Goal: Feedback & Contribution: Submit feedback/report problem

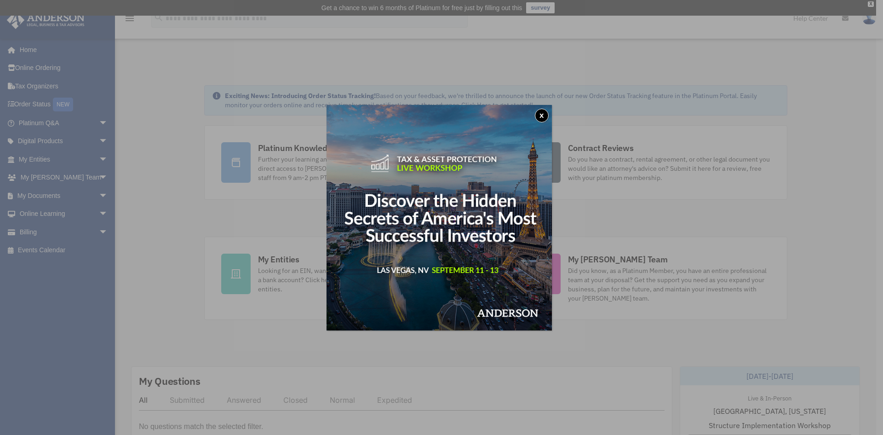
click at [546, 116] on button "x" at bounding box center [542, 116] width 14 height 14
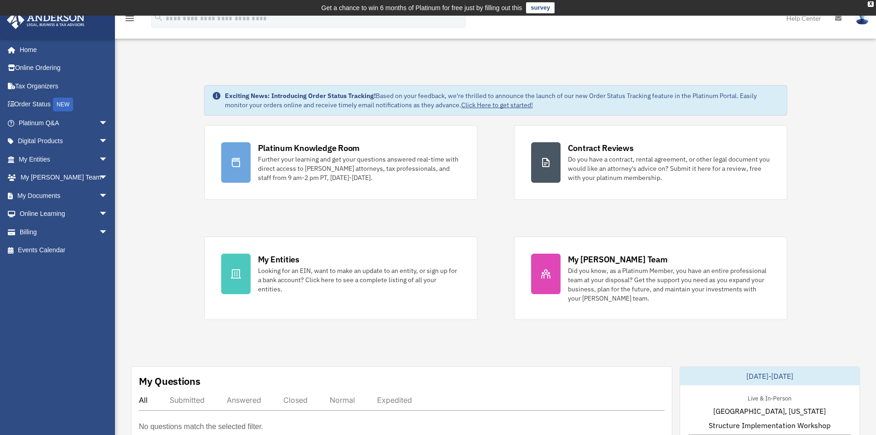
click at [502, 105] on link "Click Here to get started!" at bounding box center [497, 105] width 72 height 8
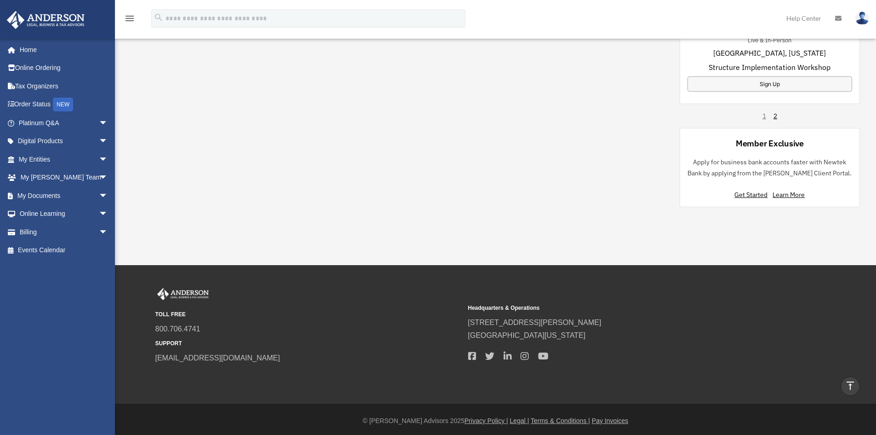
scroll to position [669, 0]
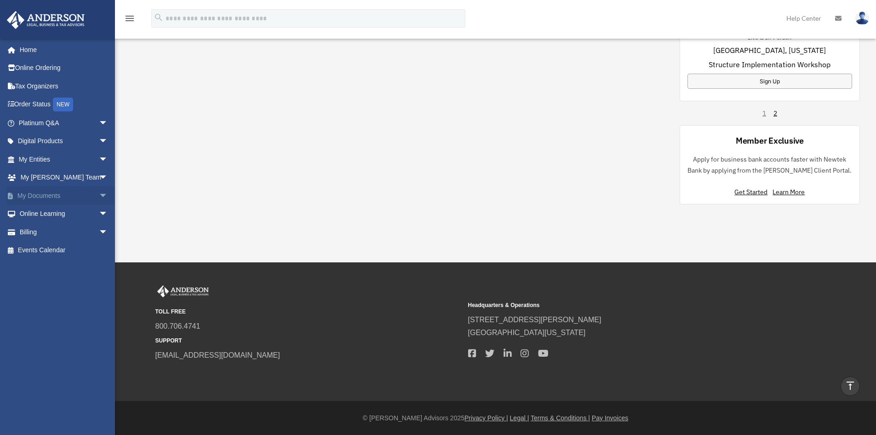
click at [35, 194] on link "My Documents arrow_drop_down" at bounding box center [63, 195] width 115 height 18
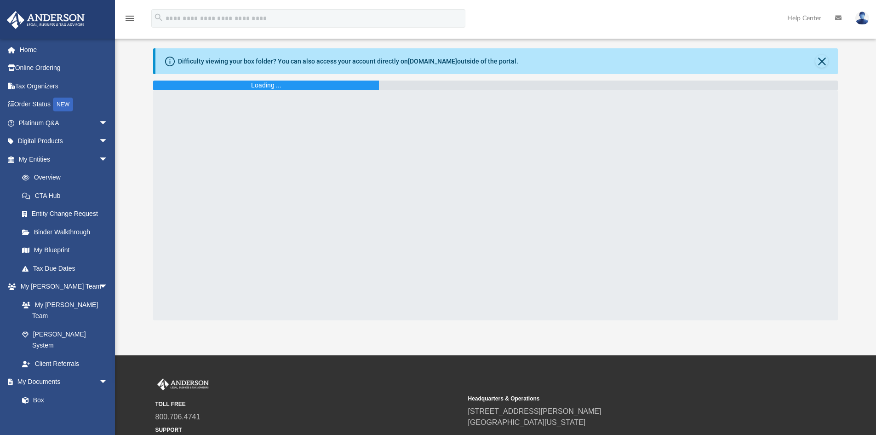
scroll to position [116, 0]
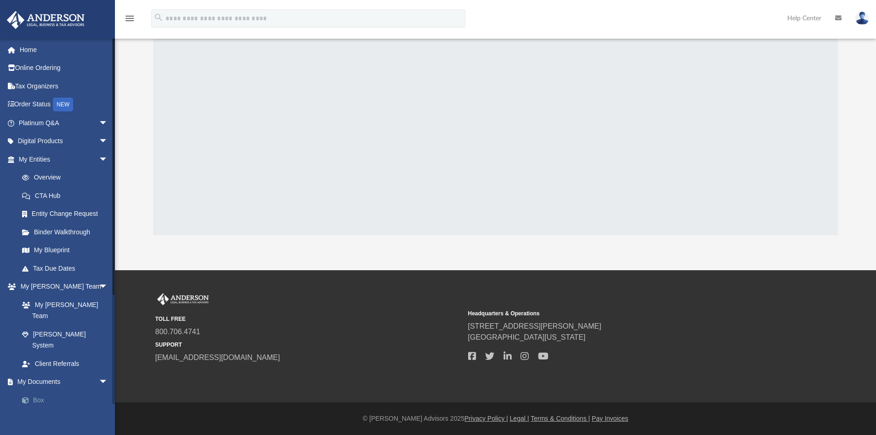
click at [36, 390] on link "Box" at bounding box center [67, 399] width 109 height 18
click at [31, 397] on span at bounding box center [30, 400] width 6 height 6
click at [38, 390] on link "Box" at bounding box center [67, 399] width 109 height 18
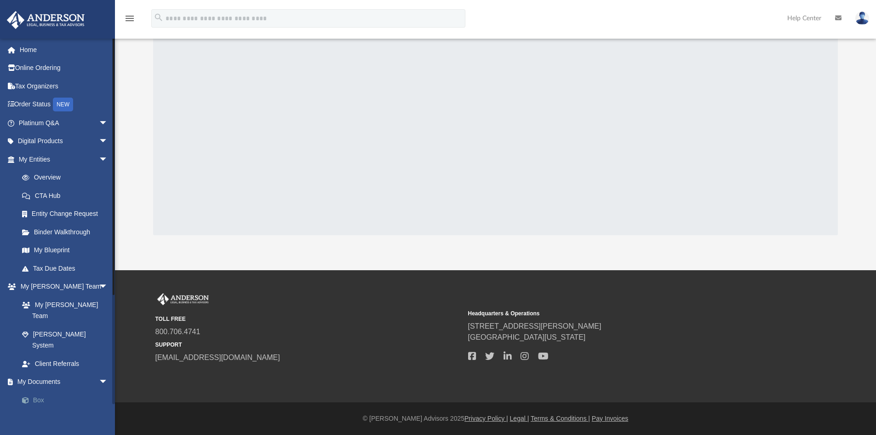
click at [27, 397] on span at bounding box center [30, 400] width 6 height 6
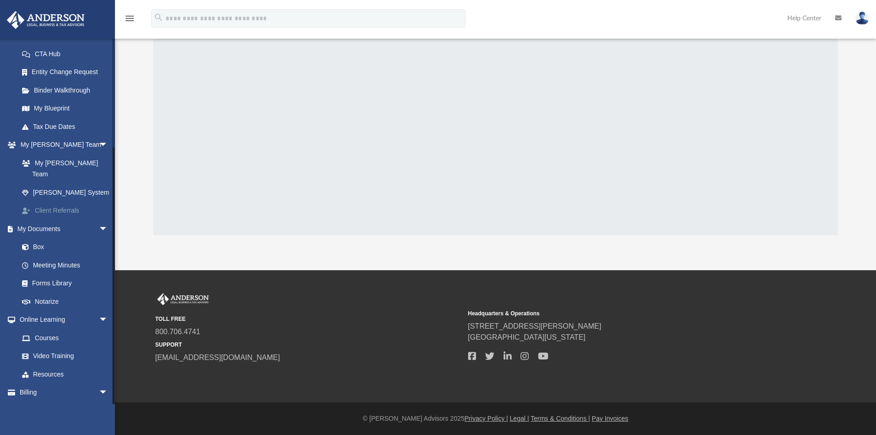
scroll to position [148, 0]
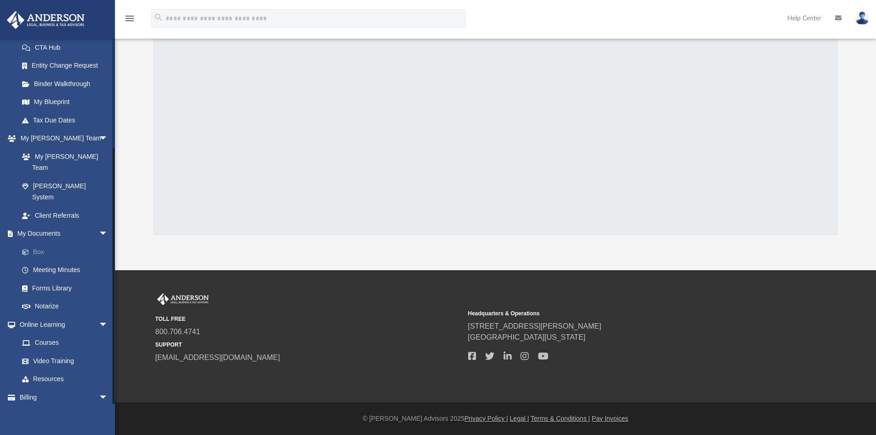
click at [30, 249] on span at bounding box center [30, 252] width 6 height 6
click at [99, 224] on span "arrow_drop_down" at bounding box center [108, 233] width 18 height 19
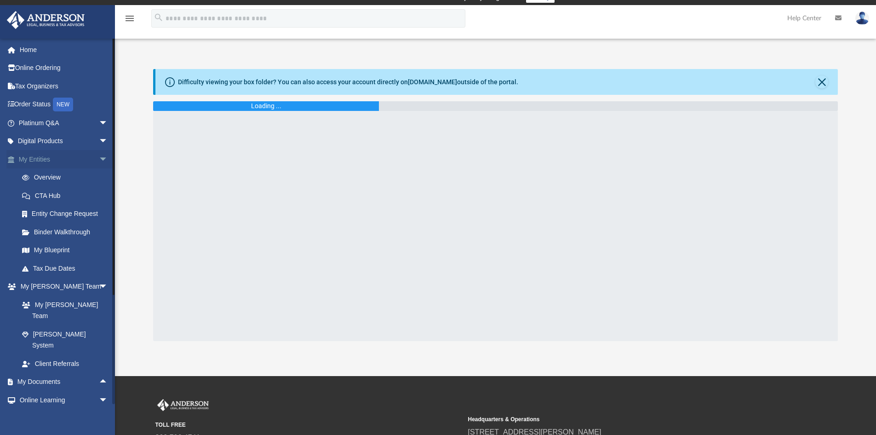
scroll to position [0, 0]
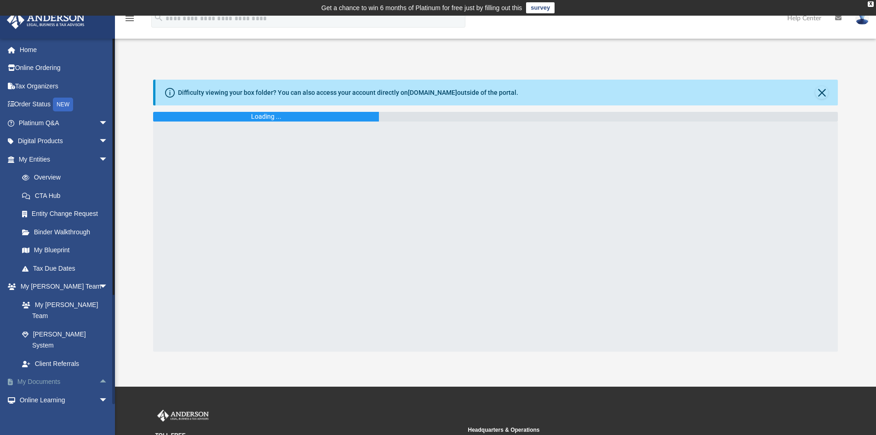
click at [54, 372] on link "My Documents arrow_drop_up" at bounding box center [63, 381] width 115 height 18
click at [545, 5] on link "survey" at bounding box center [540, 7] width 29 height 11
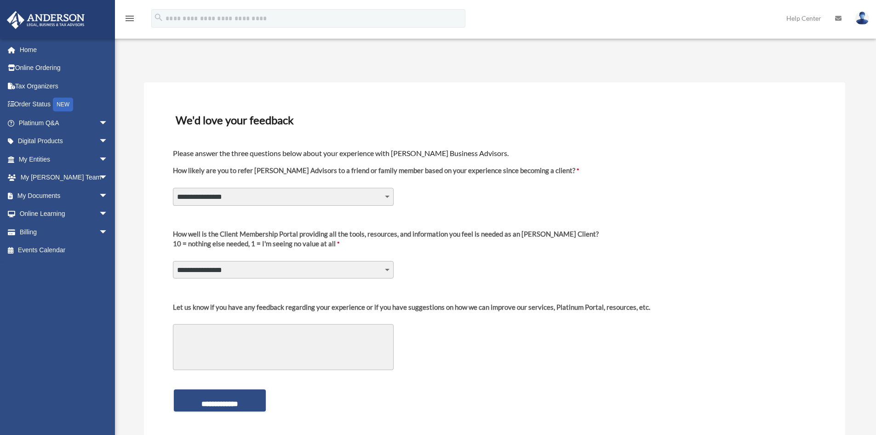
click at [386, 194] on select "**********" at bounding box center [283, 196] width 221 height 17
select select "********"
click at [173, 188] on select "**********" at bounding box center [283, 196] width 221 height 17
click at [388, 270] on select "**********" at bounding box center [283, 269] width 221 height 17
select select "********"
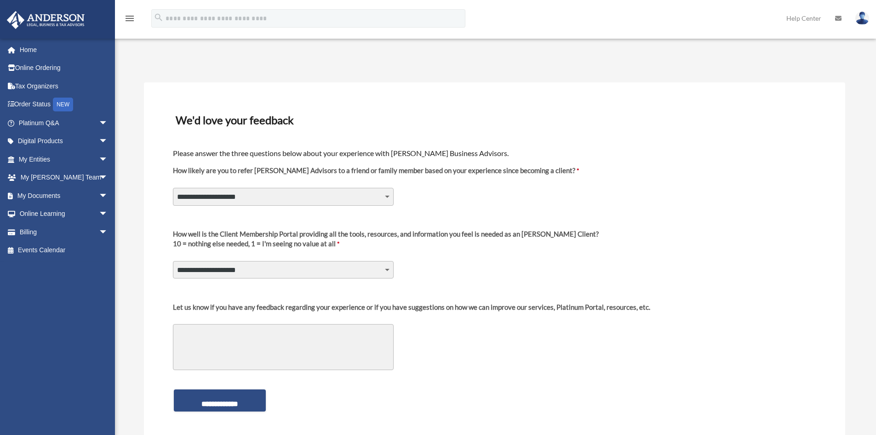
click at [173, 261] on select "**********" at bounding box center [283, 269] width 221 height 17
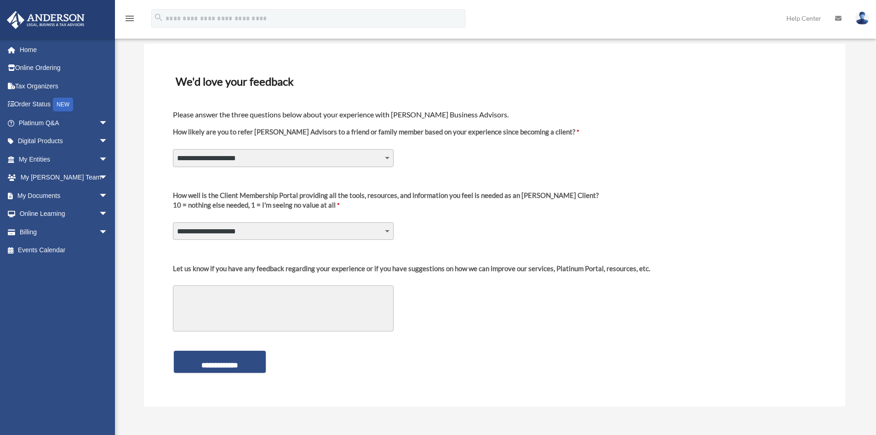
scroll to position [184, 0]
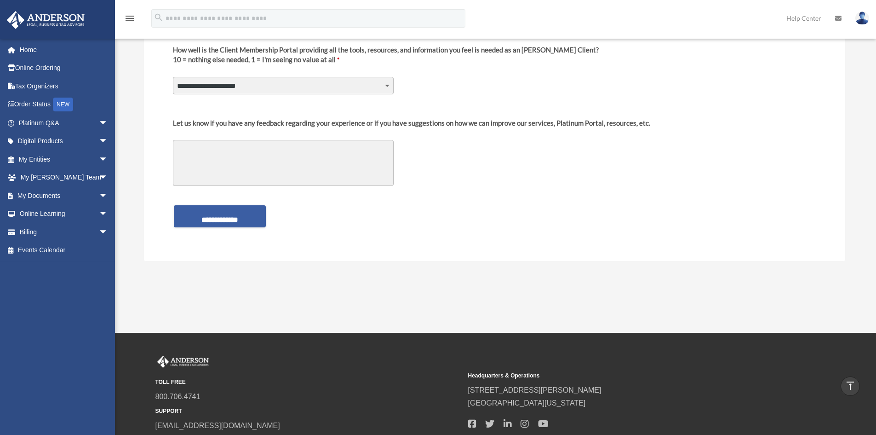
click at [230, 218] on input "**********" at bounding box center [220, 216] width 92 height 22
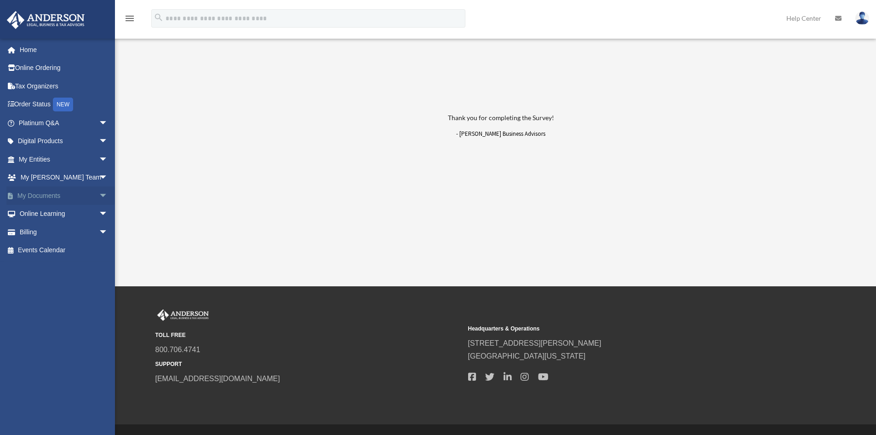
click at [99, 195] on span "arrow_drop_down" at bounding box center [108, 195] width 18 height 19
click at [33, 213] on span at bounding box center [30, 214] width 6 height 6
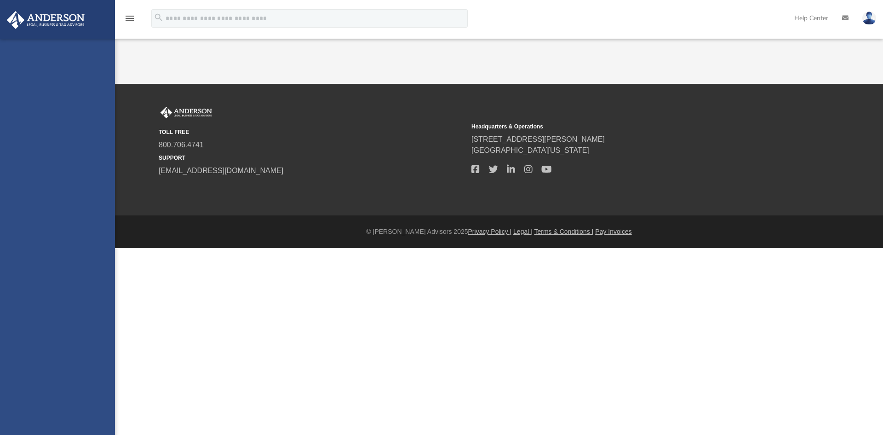
click at [23, 214] on div "[EMAIL_ADDRESS][DOMAIN_NAME] Sign Out [EMAIL_ADDRESS][DOMAIN_NAME] Home Online …" at bounding box center [57, 256] width 115 height 435
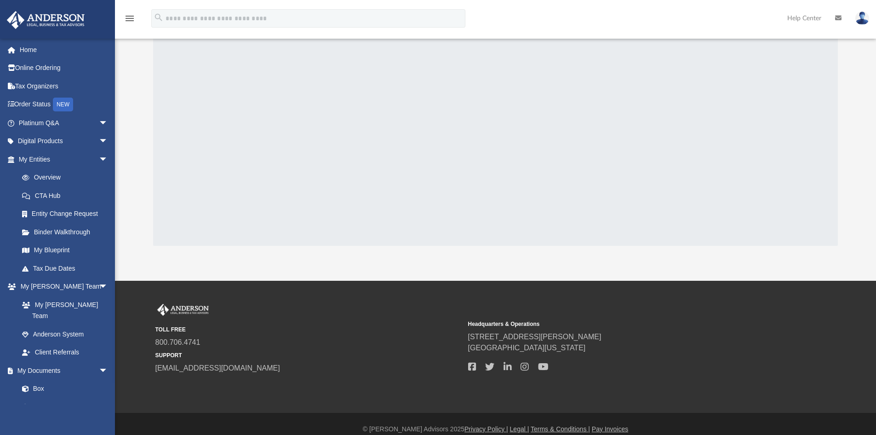
scroll to position [92, 0]
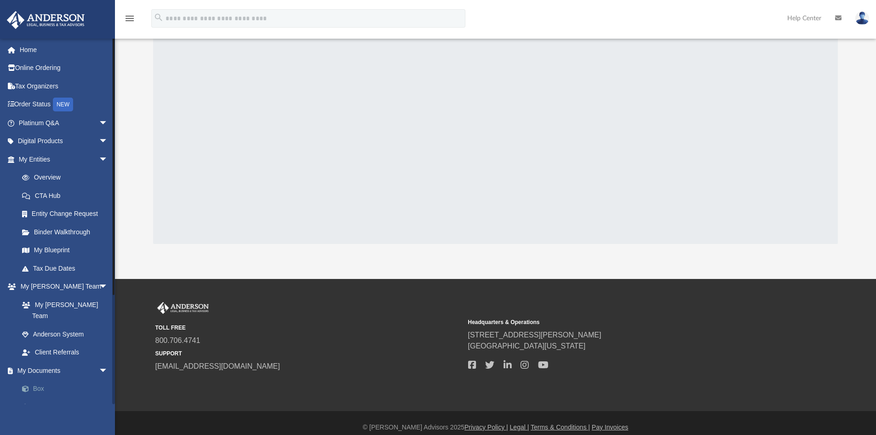
click at [35, 379] on link "Box" at bounding box center [67, 388] width 109 height 18
click at [99, 361] on span "arrow_drop_down" at bounding box center [108, 370] width 18 height 19
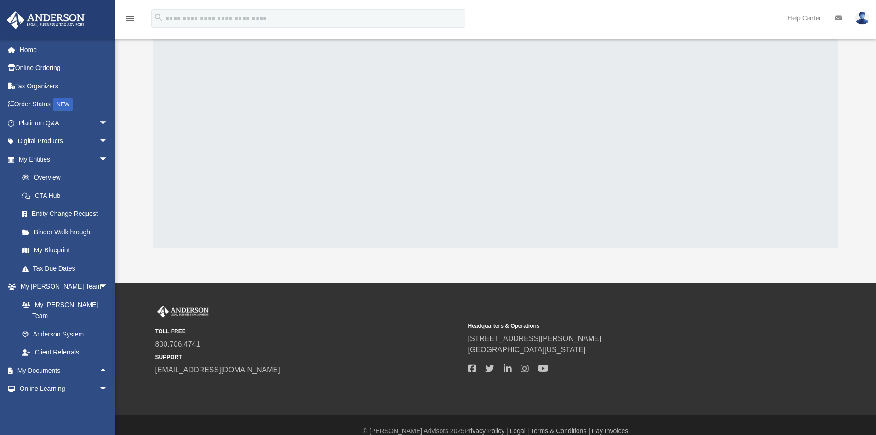
scroll to position [101, 0]
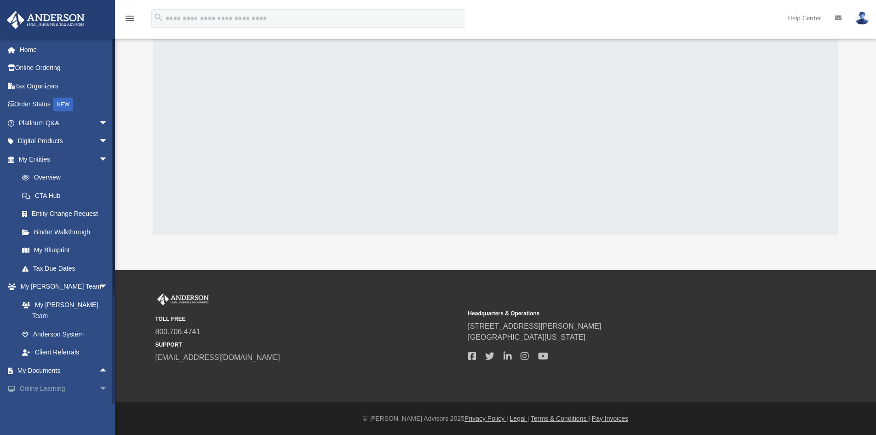
click at [99, 379] on span "arrow_drop_down" at bounding box center [108, 388] width 18 height 19
click at [41, 361] on link "My Documents arrow_drop_up" at bounding box center [63, 370] width 115 height 18
click at [99, 361] on span "arrow_drop_up" at bounding box center [108, 370] width 18 height 19
click at [37, 379] on link "Box" at bounding box center [67, 388] width 109 height 18
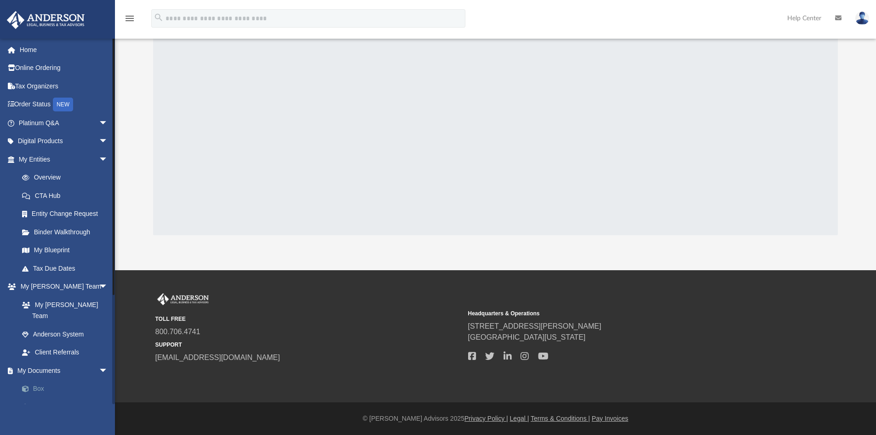
click at [27, 385] on span at bounding box center [30, 388] width 6 height 6
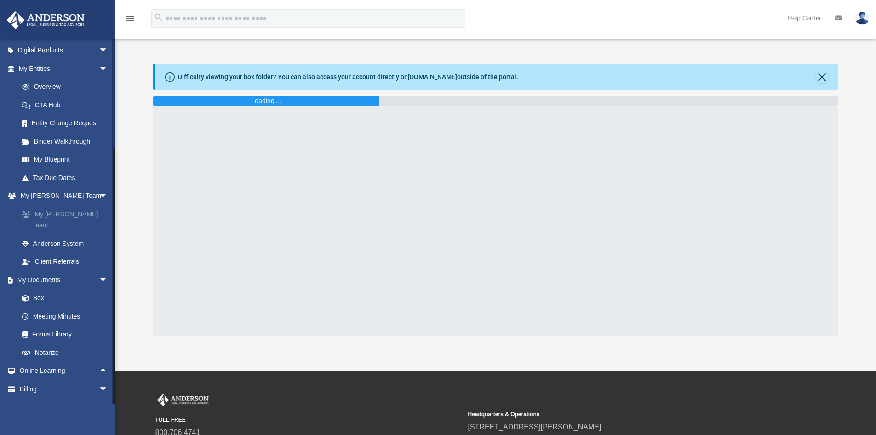
scroll to position [94, 0]
click at [33, 292] on span at bounding box center [30, 295] width 6 height 6
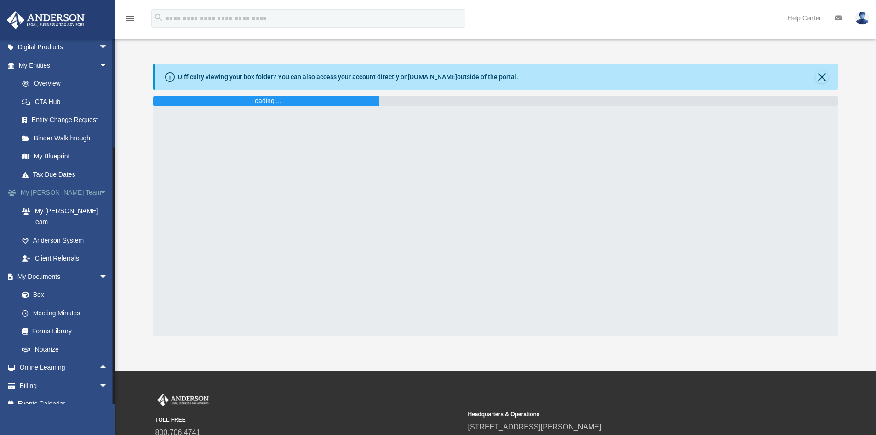
click at [99, 267] on span "arrow_drop_down" at bounding box center [108, 276] width 18 height 19
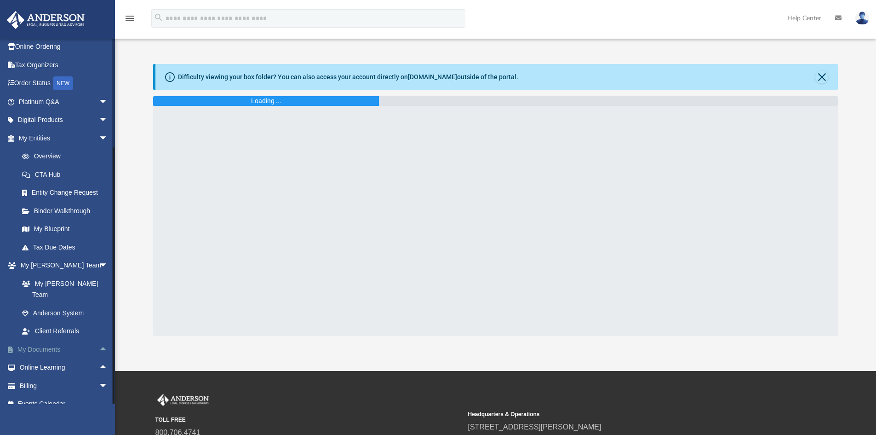
click at [39, 340] on link "My Documents arrow_drop_up" at bounding box center [63, 349] width 115 height 18
click at [99, 340] on span "arrow_drop_up" at bounding box center [108, 349] width 18 height 19
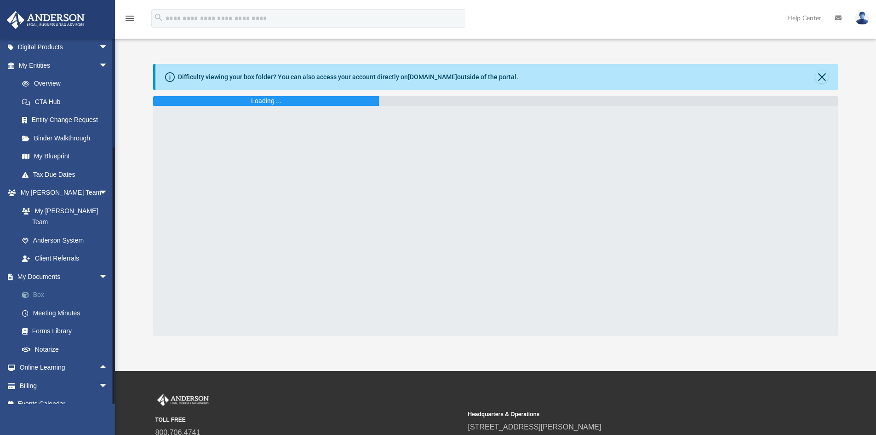
click at [36, 286] on link "Box" at bounding box center [67, 295] width 109 height 18
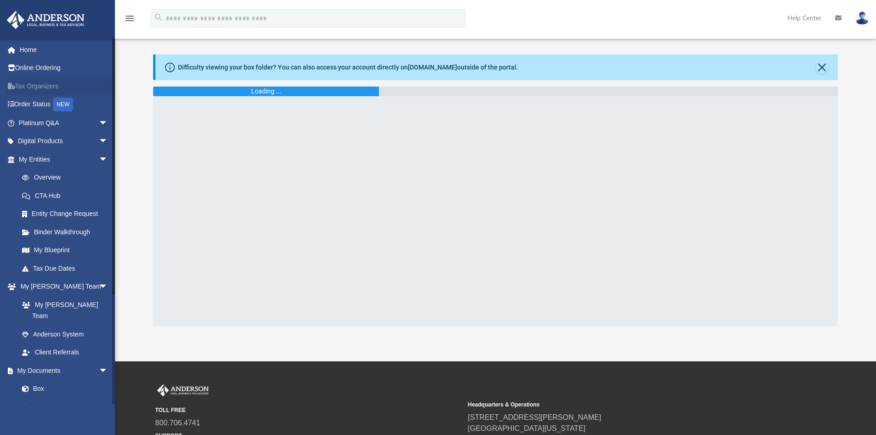
scroll to position [0, 0]
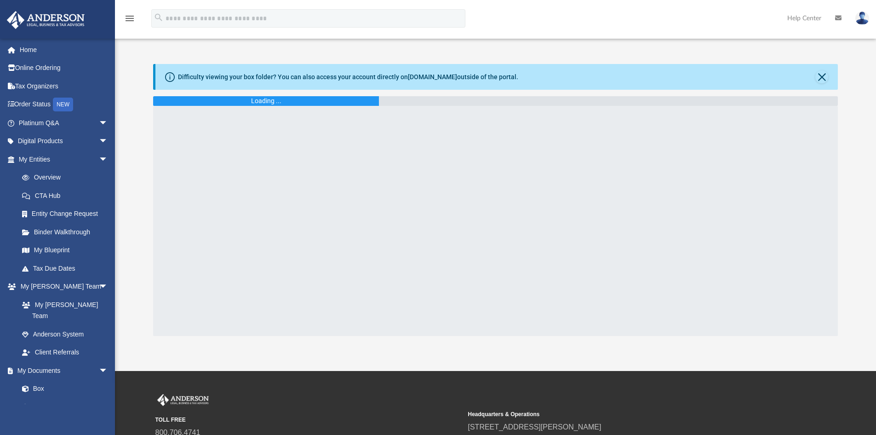
click at [473, 104] on div "Loading ..." at bounding box center [495, 101] width 685 height 10
click at [674, 107] on div at bounding box center [495, 221] width 685 height 230
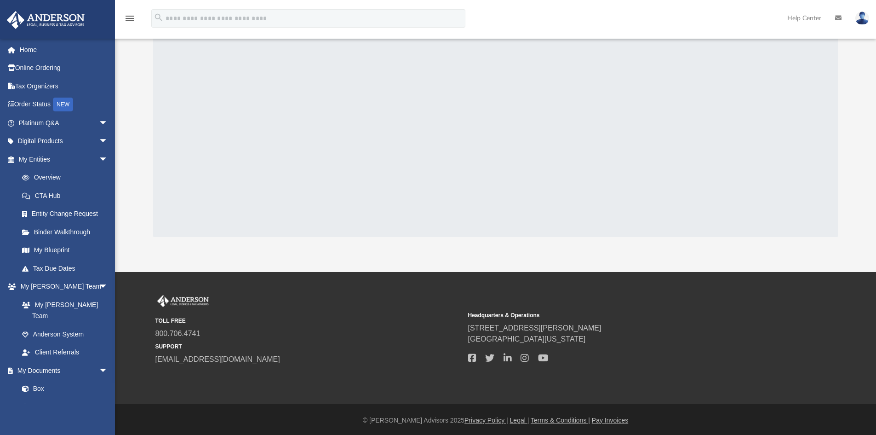
scroll to position [101, 0]
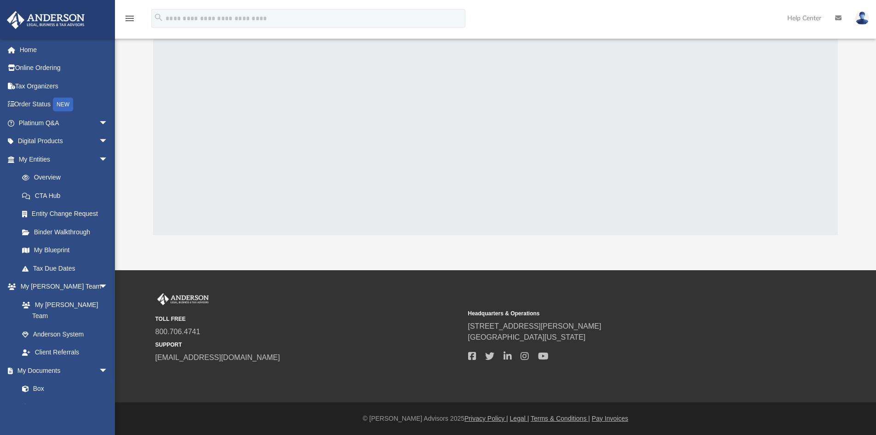
click at [500, 163] on div at bounding box center [495, 120] width 685 height 230
click at [499, 163] on div at bounding box center [495, 120] width 685 height 230
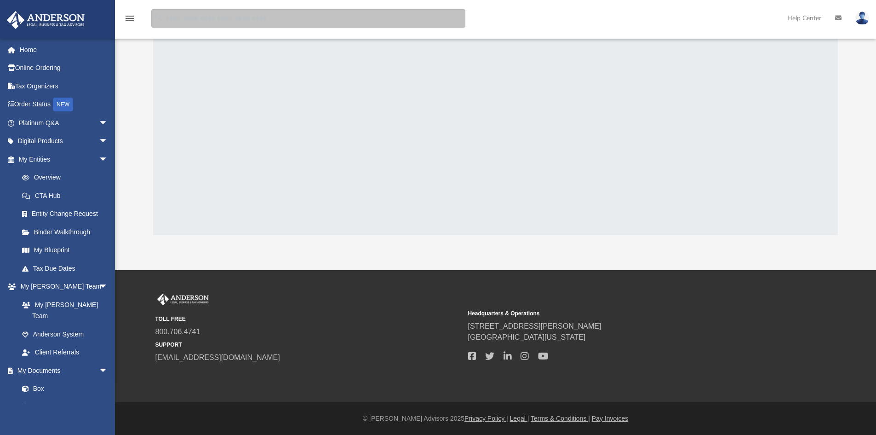
click at [197, 18] on input "search" at bounding box center [308, 18] width 314 height 18
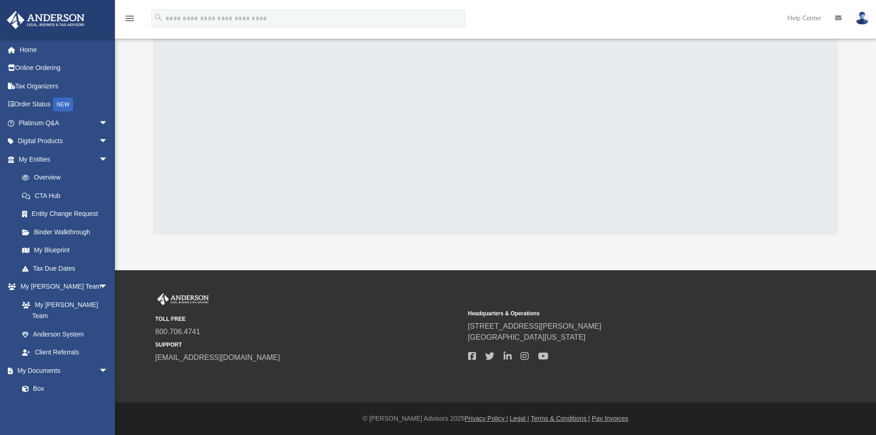
click at [130, 18] on icon "menu" at bounding box center [129, 18] width 11 height 11
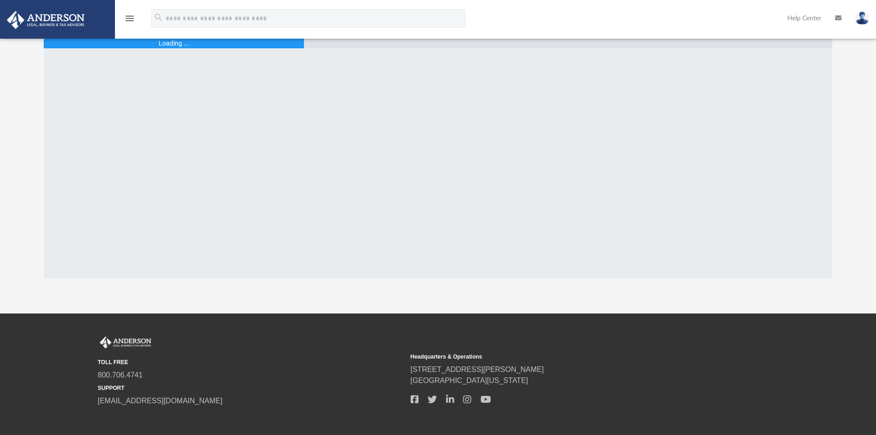
scroll to position [0, 0]
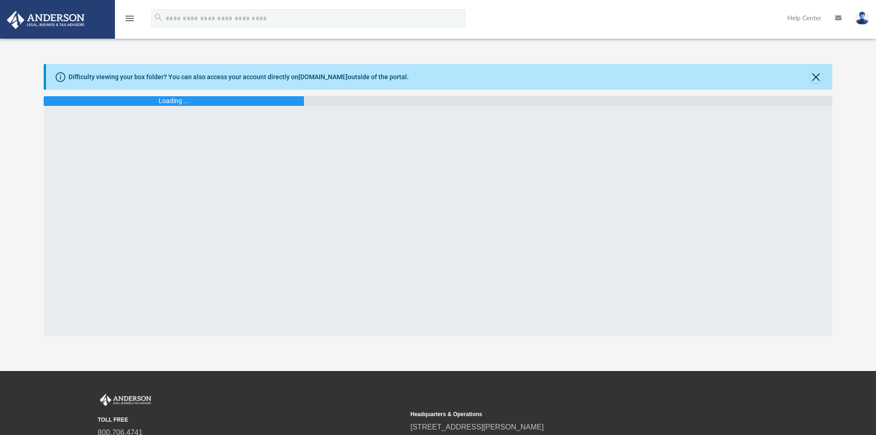
click at [129, 17] on icon "menu" at bounding box center [129, 18] width 11 height 11
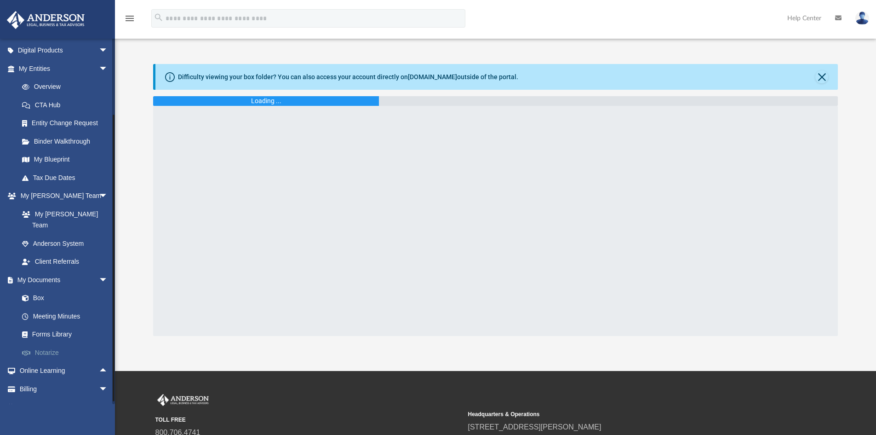
scroll to position [94, 0]
click at [48, 267] on link "My Documents arrow_drop_down" at bounding box center [63, 276] width 115 height 18
click at [35, 286] on link "Box" at bounding box center [67, 295] width 109 height 18
click at [27, 292] on span at bounding box center [30, 295] width 6 height 6
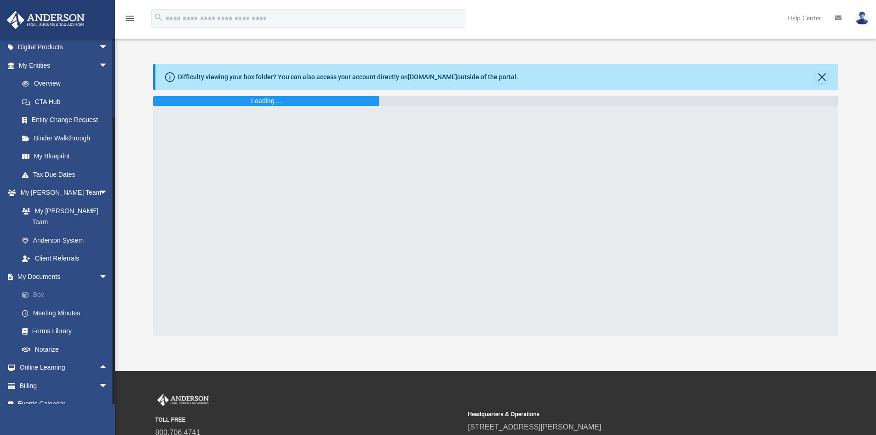
click at [27, 292] on span at bounding box center [30, 295] width 6 height 6
click at [691, 192] on div at bounding box center [495, 221] width 685 height 230
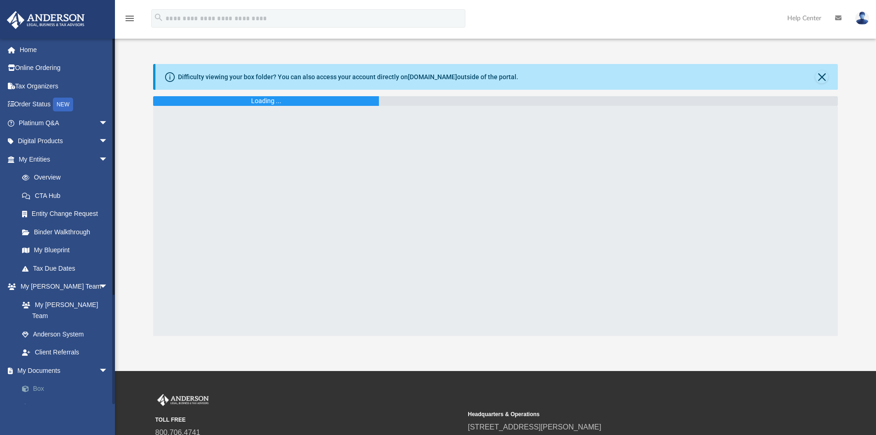
click at [41, 379] on link "Box" at bounding box center [67, 388] width 109 height 18
click at [32, 385] on span at bounding box center [30, 388] width 6 height 6
click at [27, 385] on span at bounding box center [30, 388] width 6 height 6
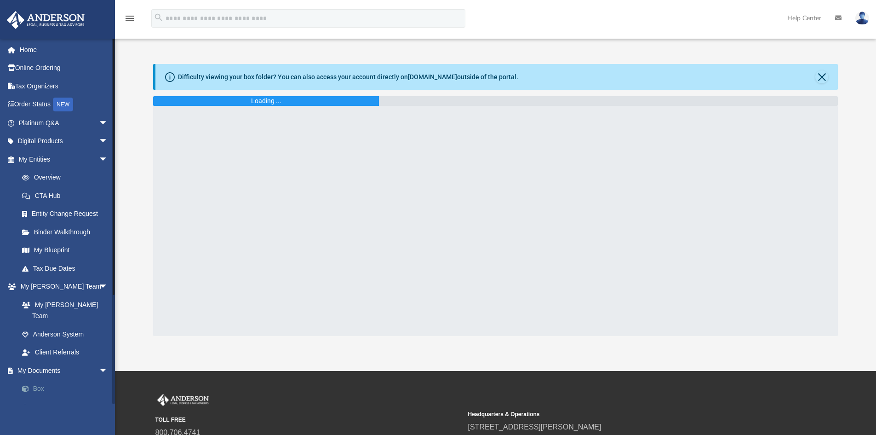
click at [27, 385] on span at bounding box center [30, 388] width 6 height 6
click at [29, 361] on link "My Documents arrow_drop_down" at bounding box center [63, 370] width 115 height 18
click at [99, 361] on span "arrow_drop_down" at bounding box center [108, 370] width 18 height 19
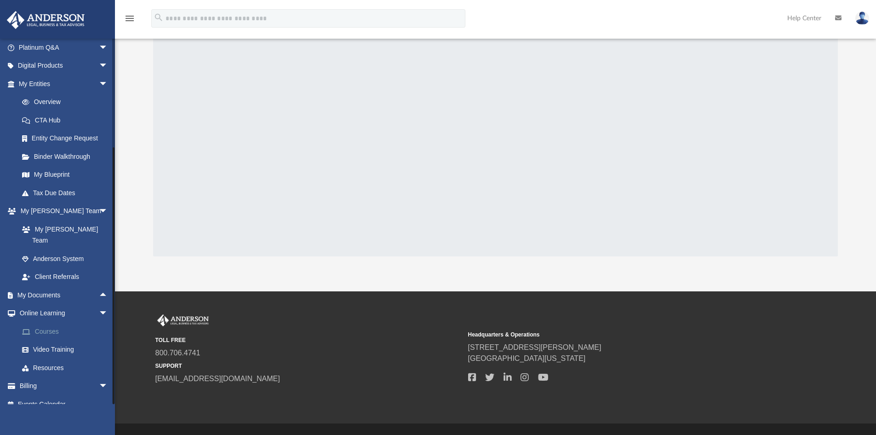
scroll to position [92, 0]
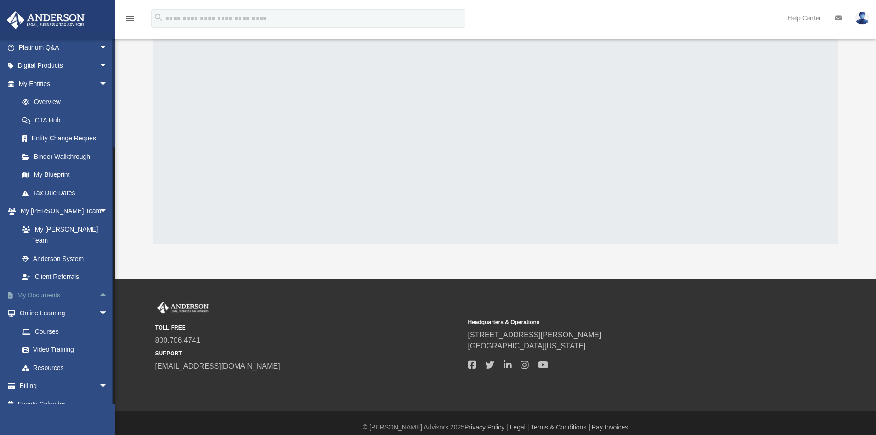
click at [39, 286] on link "My Documents arrow_drop_up" at bounding box center [63, 295] width 115 height 18
click at [99, 286] on span "arrow_drop_up" at bounding box center [108, 295] width 18 height 19
click at [31, 310] on span at bounding box center [30, 313] width 6 height 6
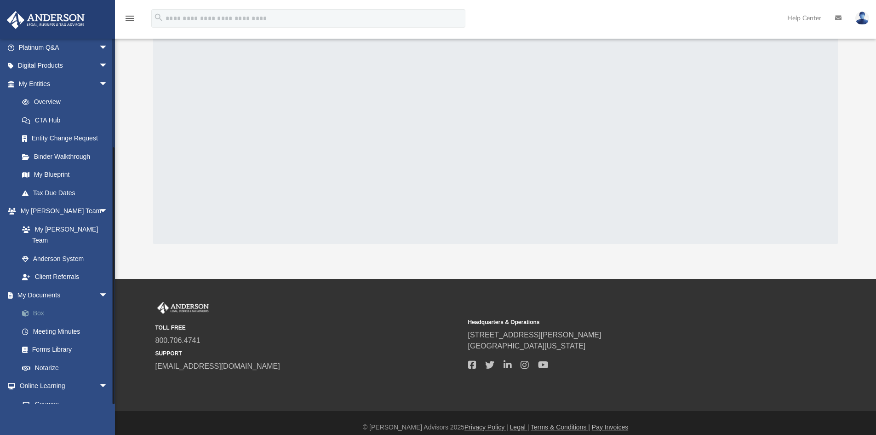
click at [27, 310] on span at bounding box center [30, 313] width 6 height 6
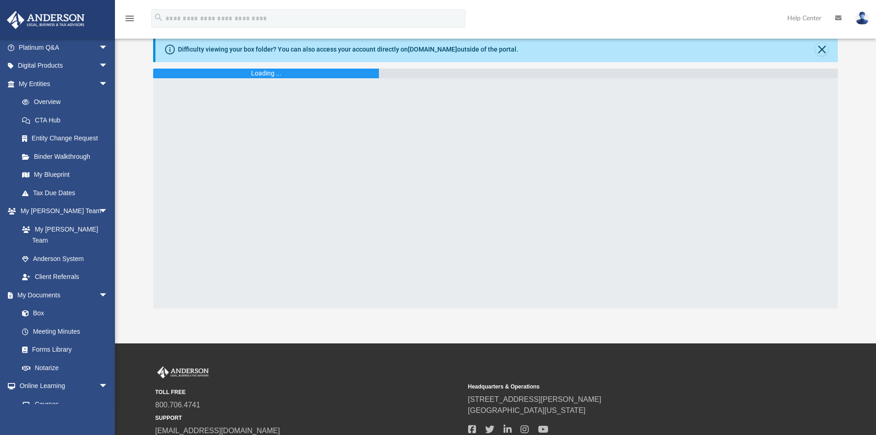
scroll to position [0, 0]
